Goal: Find specific page/section: Find specific page/section

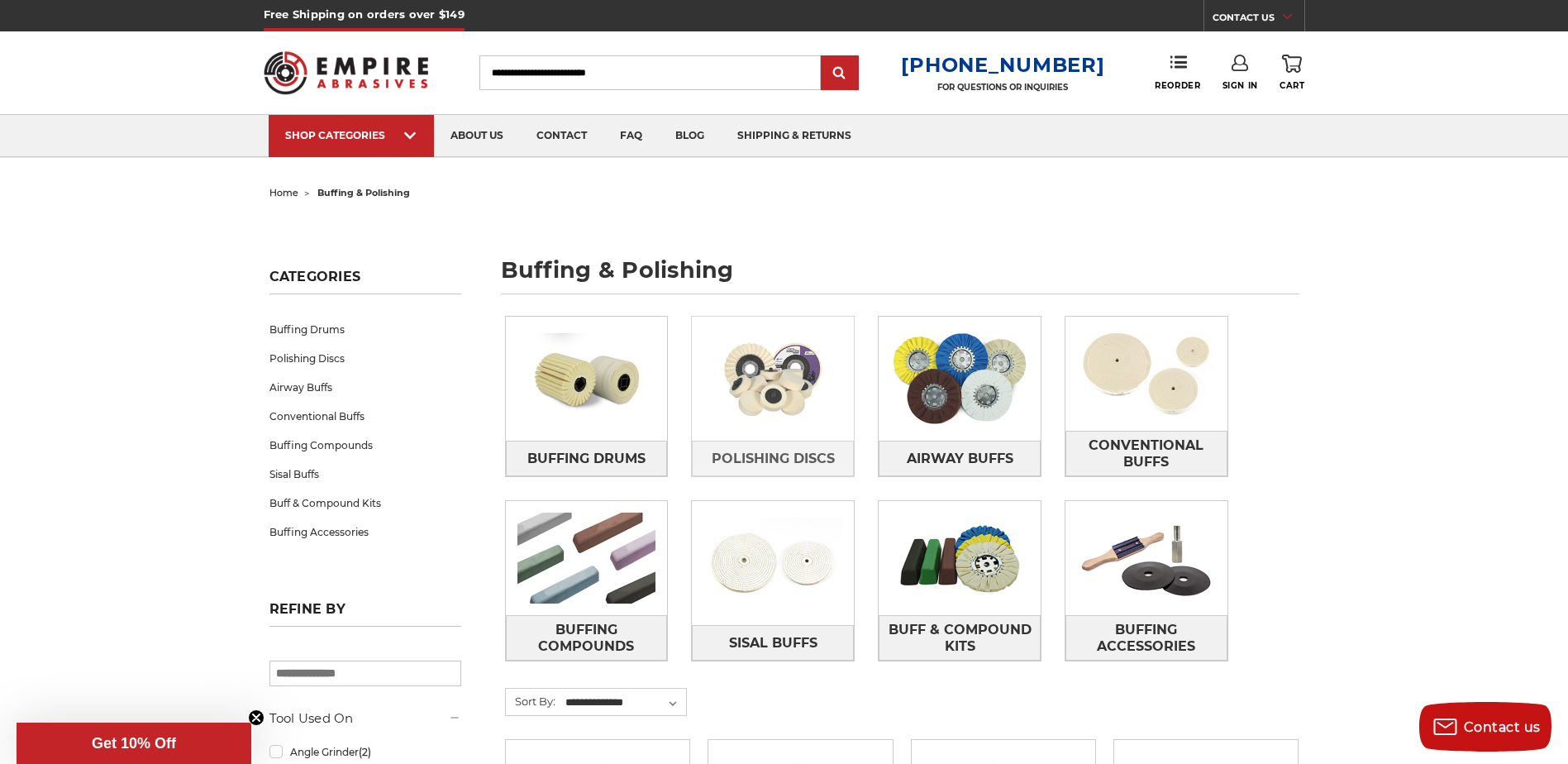
click at [753, 393] on img at bounding box center [772, 378] width 162 height 115
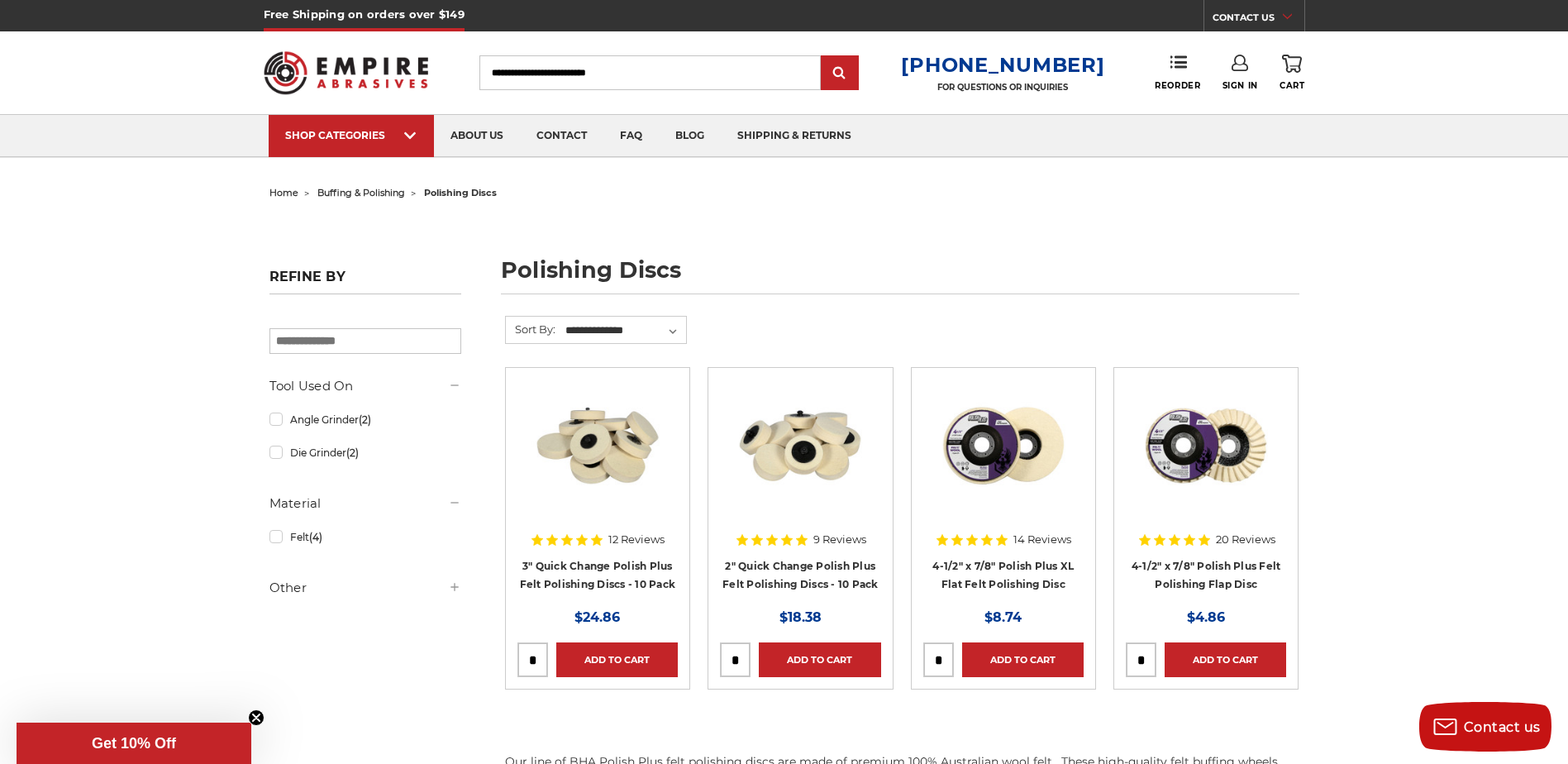
drag, startPoint x: 1376, startPoint y: 474, endPoint x: 1376, endPoint y: 457, distance: 17.0
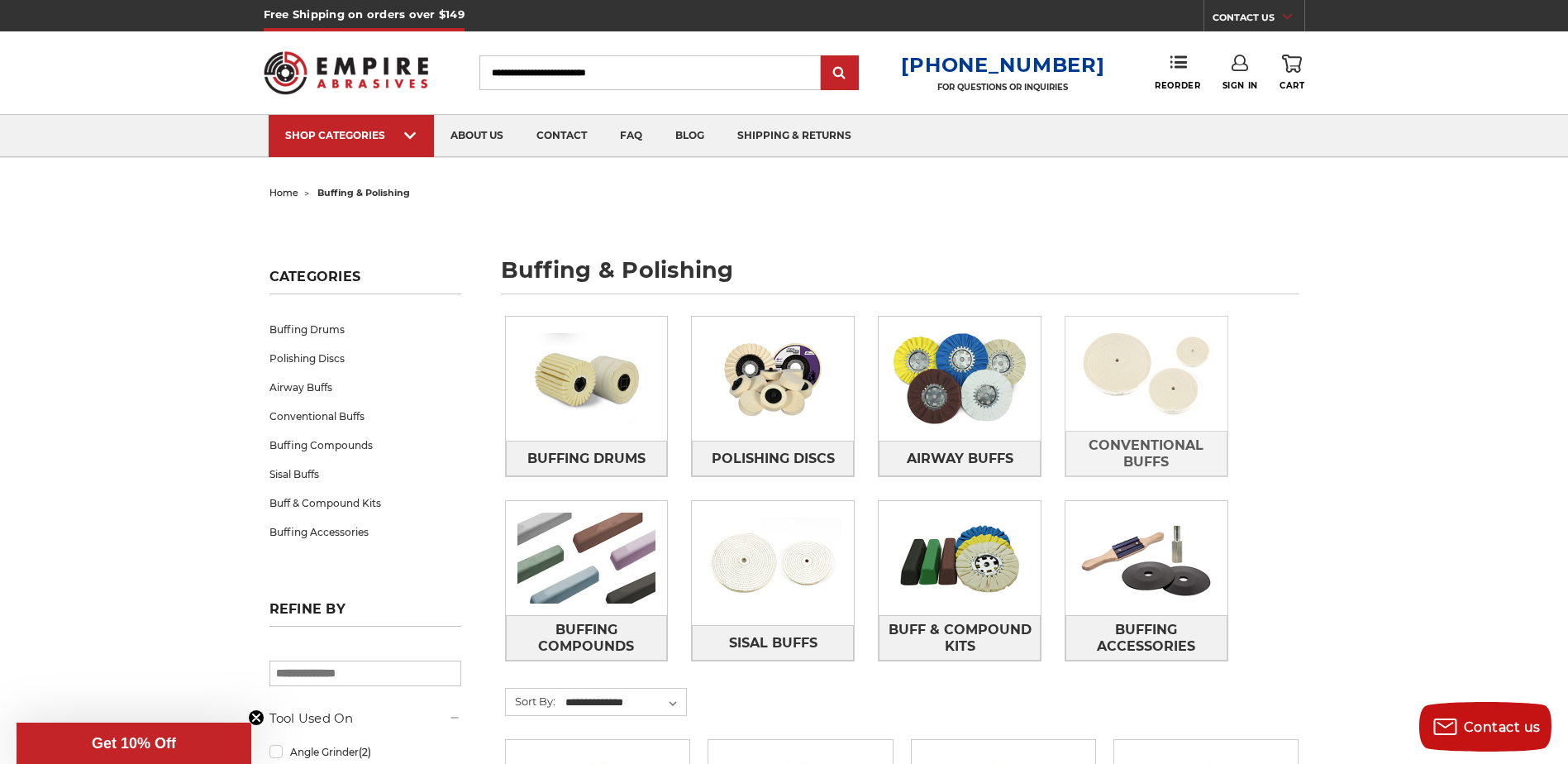
click at [1172, 398] on img at bounding box center [1146, 373] width 162 height 115
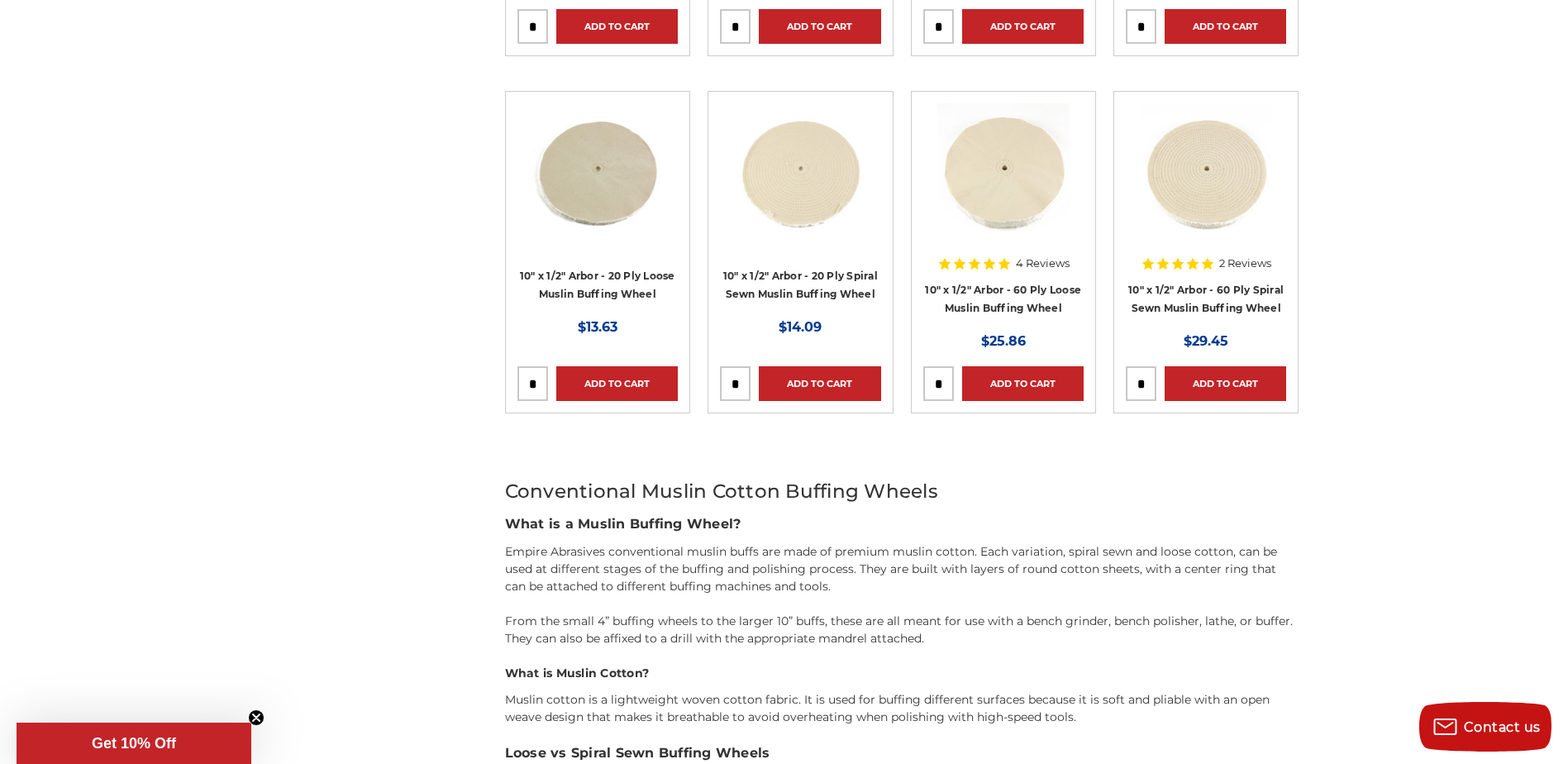
scroll to position [1343, 0]
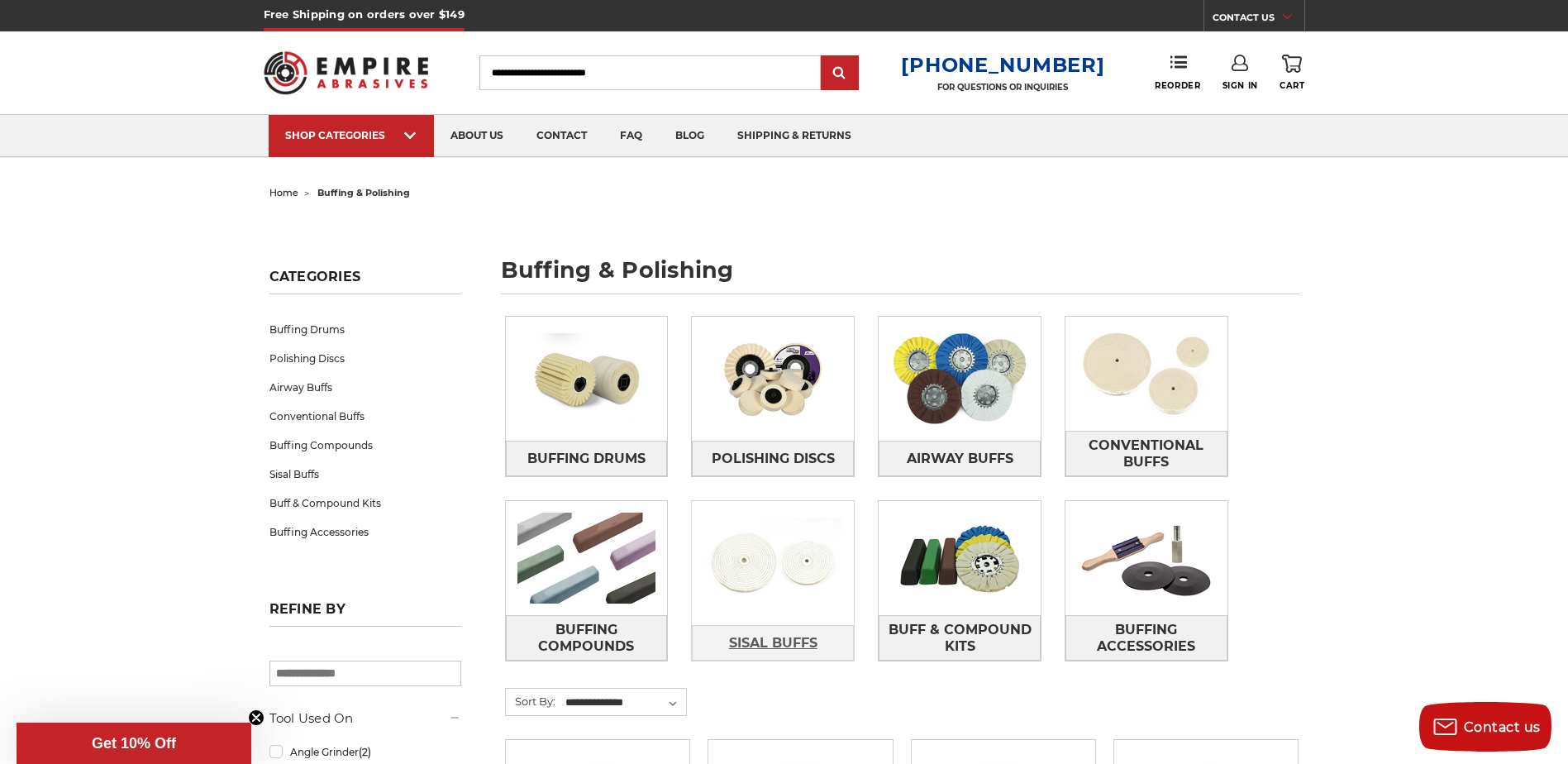
click at [789, 628] on link "Sisal Buffs" at bounding box center [772, 642] width 162 height 36
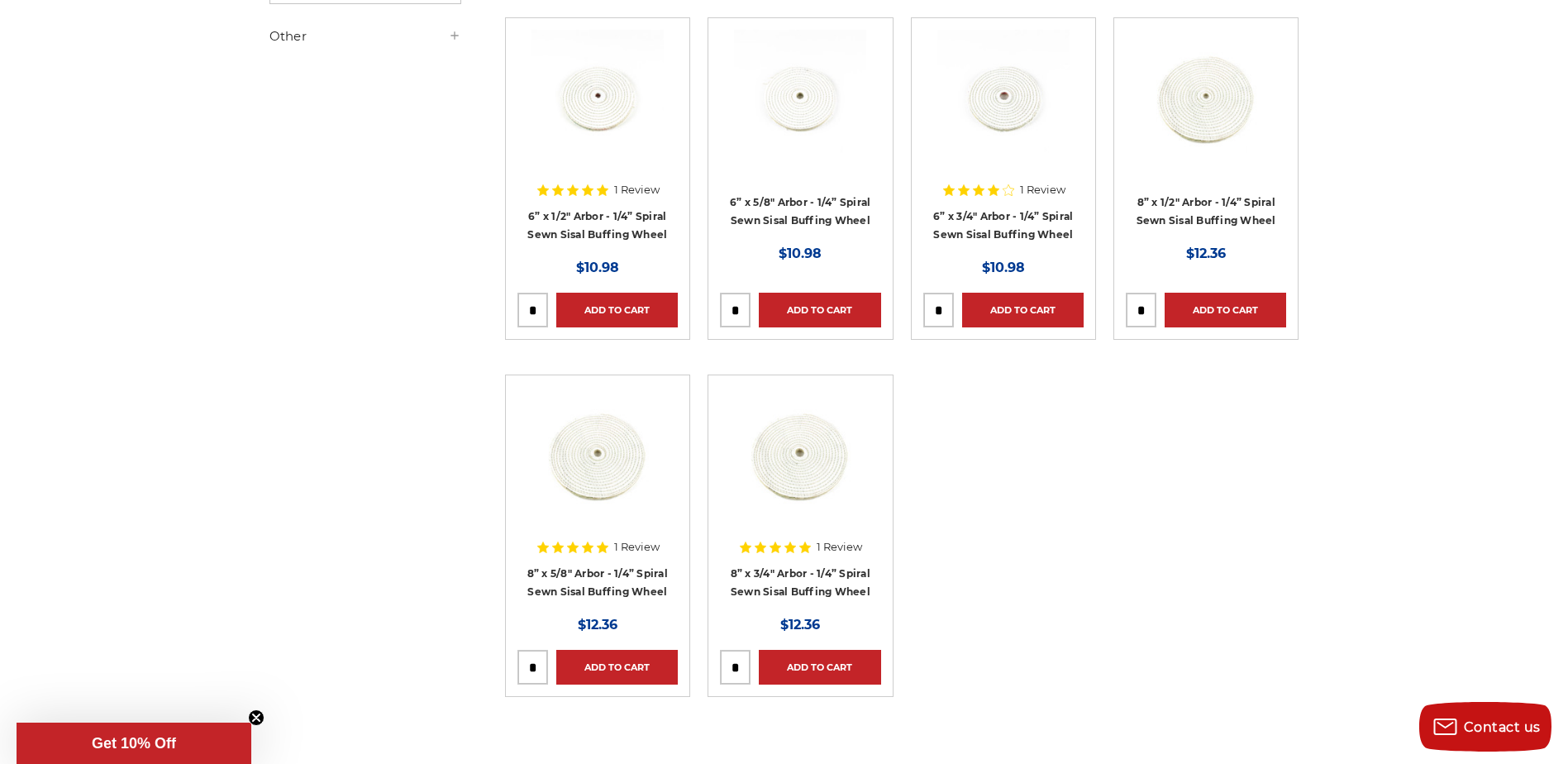
scroll to position [351, 0]
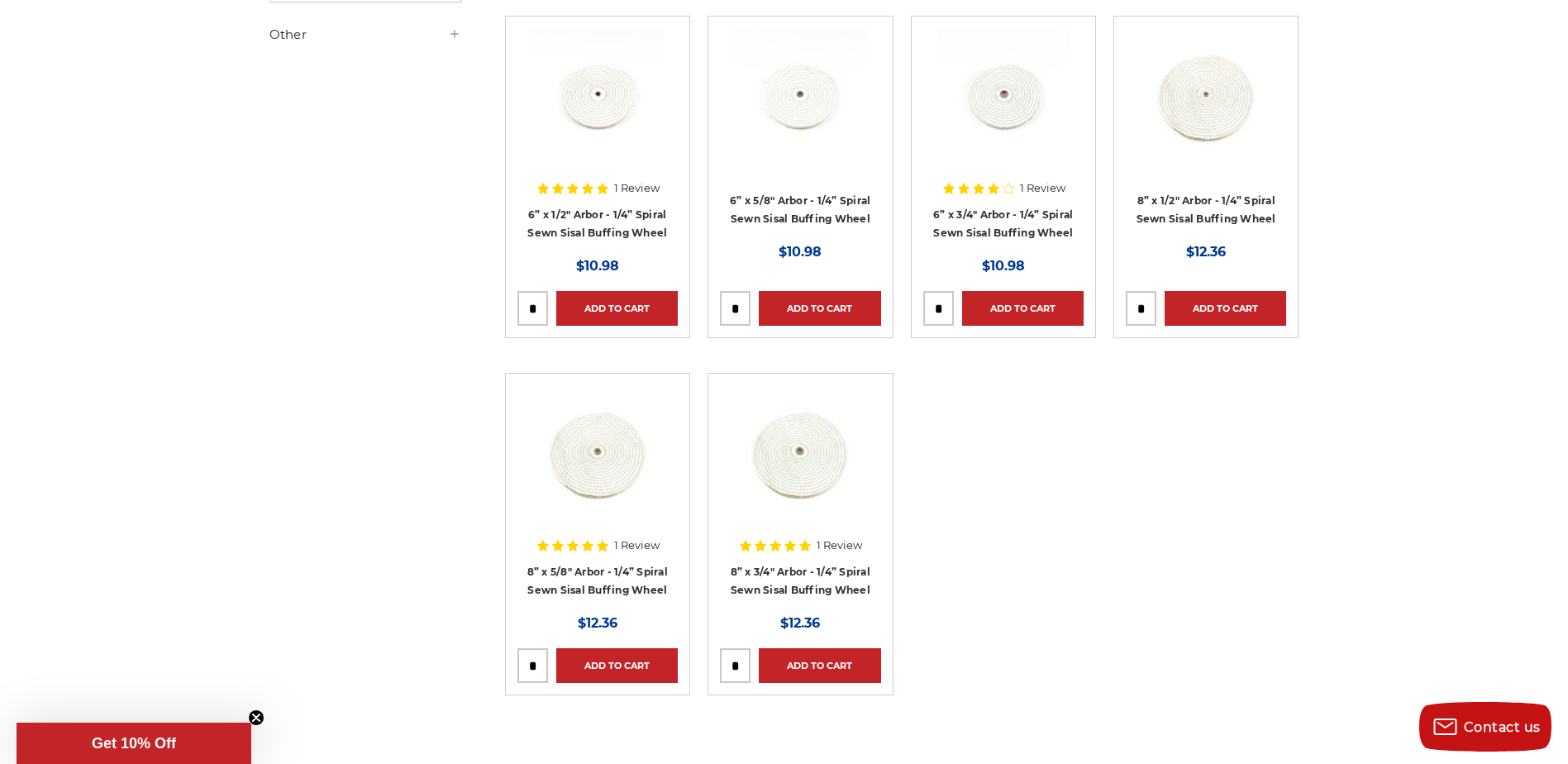
drag, startPoint x: 1329, startPoint y: 539, endPoint x: 1322, endPoint y: 528, distance: 13.0
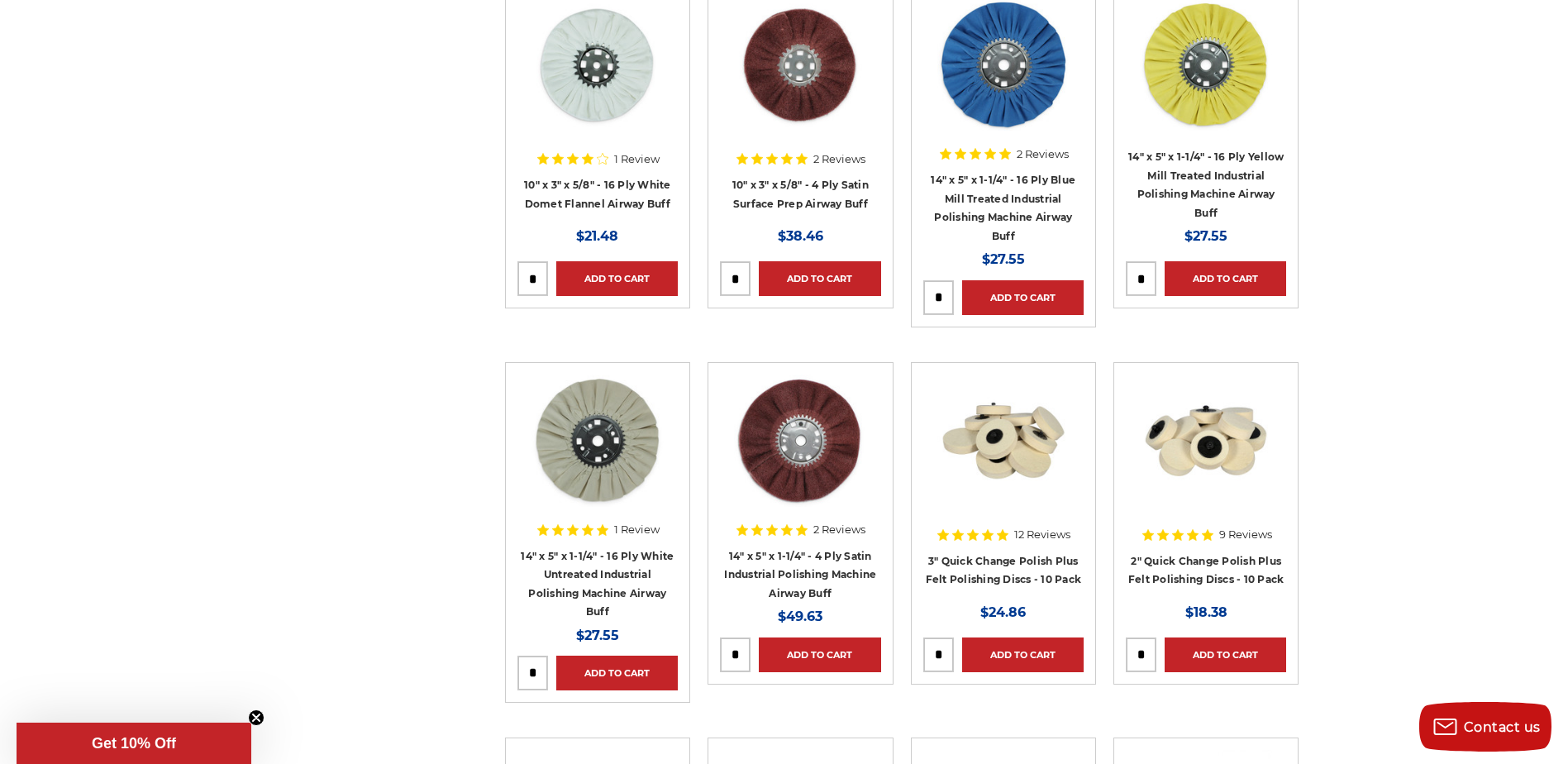
scroll to position [1509, 0]
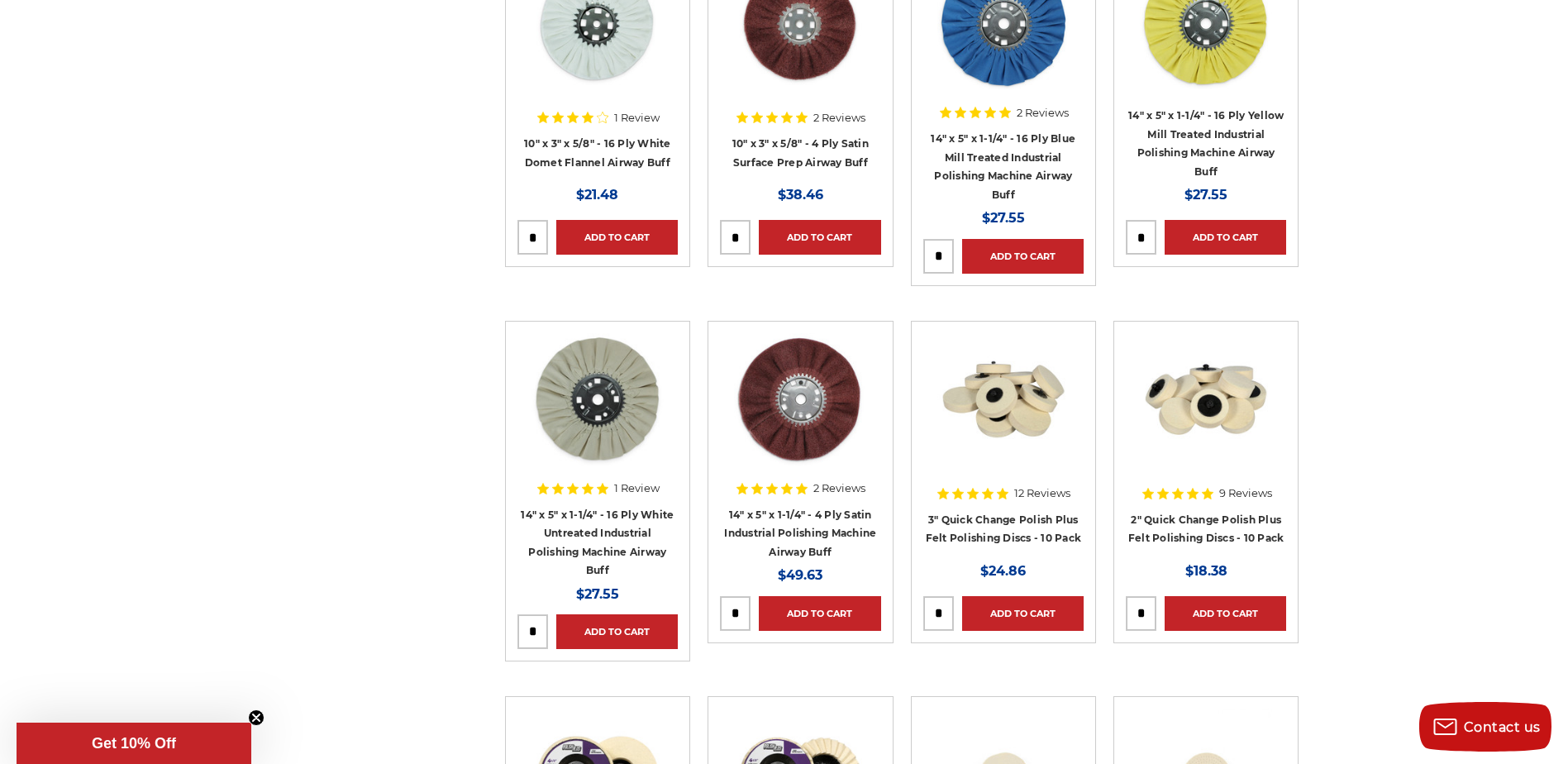
click at [982, 525] on h4 "3" Quick Change Polish Plus Felt Polishing Discs - 10 Pack" at bounding box center [1003, 533] width 161 height 46
click at [986, 516] on link "3" Quick Change Polish Plus Felt Polishing Discs - 10 Pack" at bounding box center [1003, 528] width 156 height 32
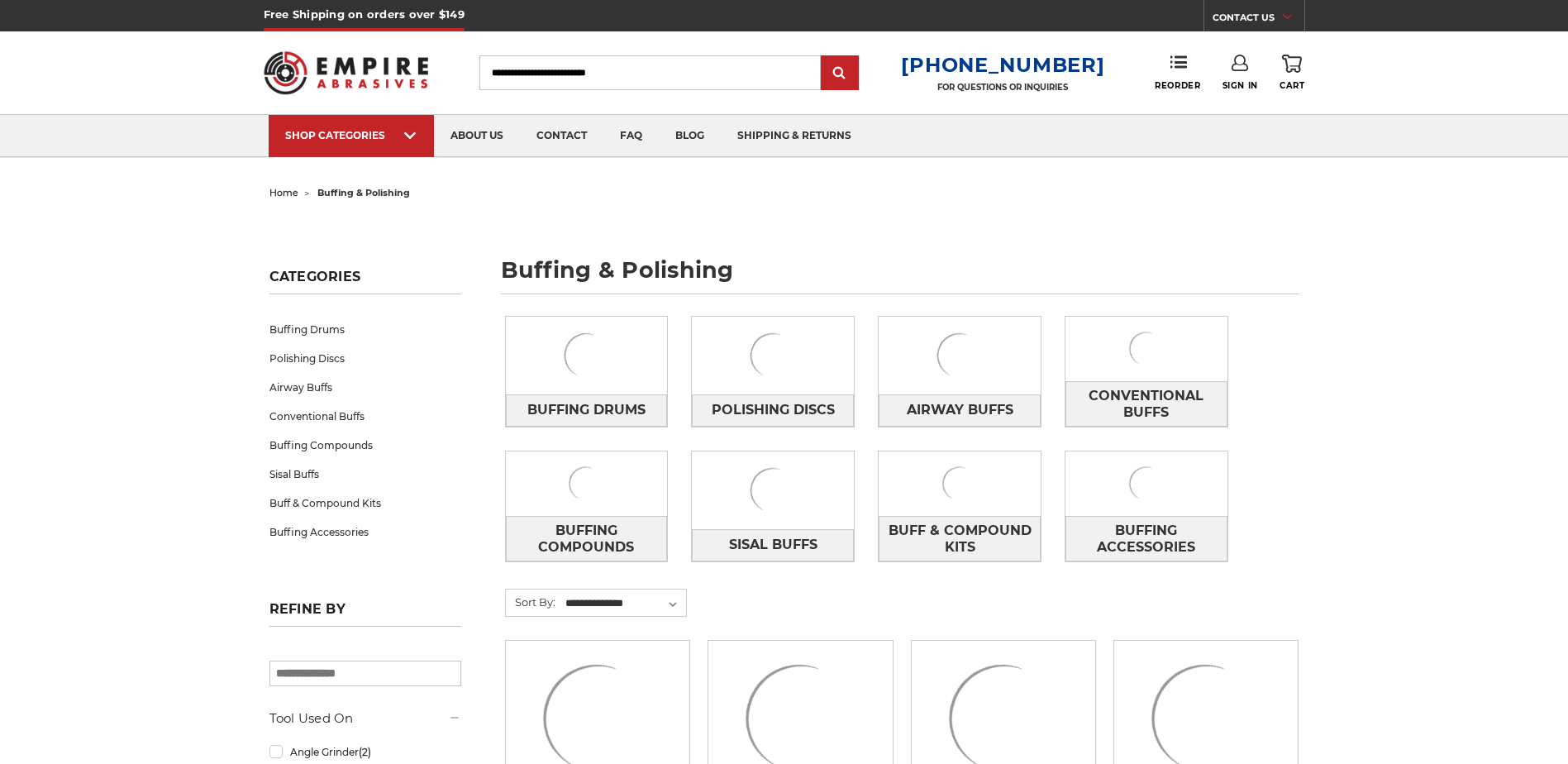
scroll to position [1410, 0]
